Goal: Transaction & Acquisition: Purchase product/service

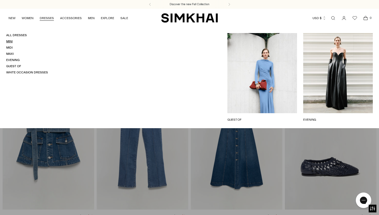
click at [11, 42] on link "Mini" at bounding box center [9, 41] width 6 height 4
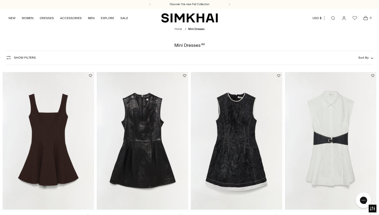
click at [11, 52] on div "Show Filters Show Filters Sort By Recommended Most Popular Newest" at bounding box center [190, 58] width 368 height 14
click at [12, 55] on icon "button" at bounding box center [9, 57] width 6 height 6
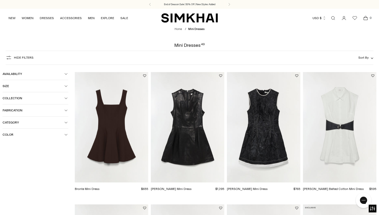
click at [68, 121] on button "Category" at bounding box center [36, 122] width 66 height 12
click at [62, 96] on button "Collection" at bounding box center [36, 98] width 66 height 12
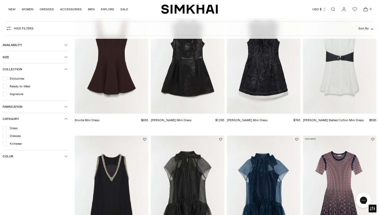
scroll to position [69, 0]
click at [169, 32] on div "Hide filters Show Filters Sort By Recommended Most Popular" at bounding box center [190, 28] width 368 height 14
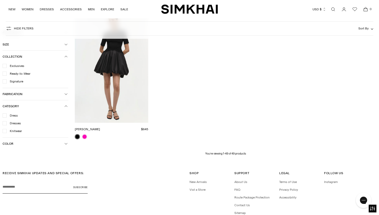
scroll to position [1735, 0]
